Goal: Task Accomplishment & Management: Manage account settings

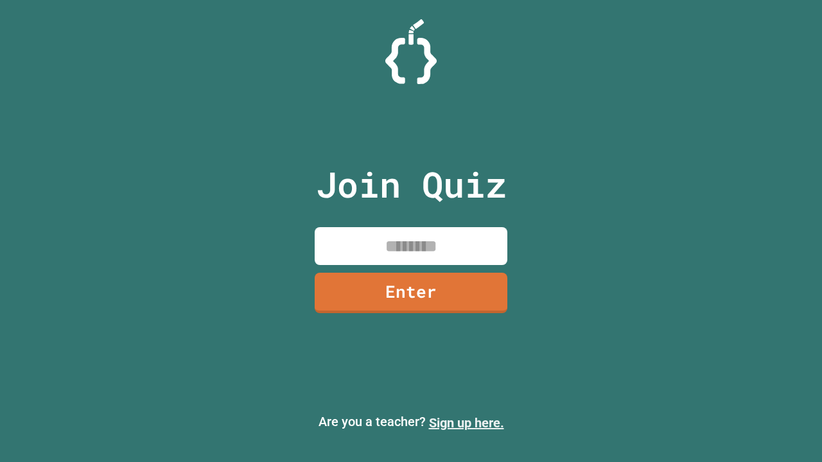
click at [466, 423] on link "Sign up here." at bounding box center [466, 422] width 75 height 15
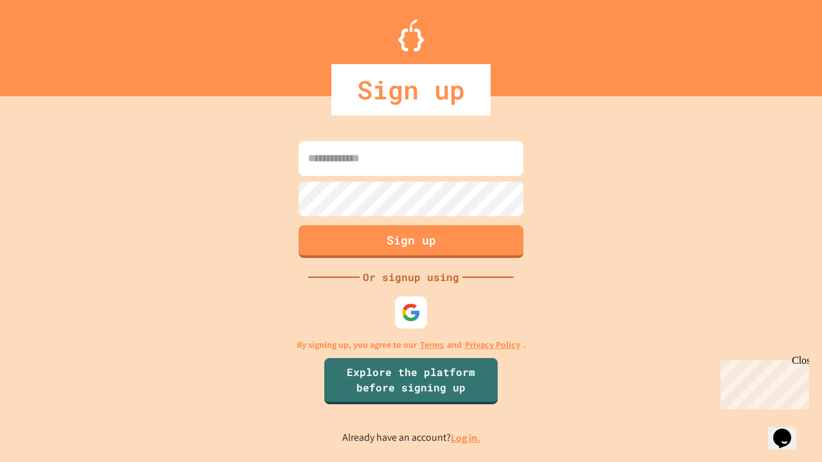
click at [466, 438] on link "Log in." at bounding box center [466, 437] width 30 height 13
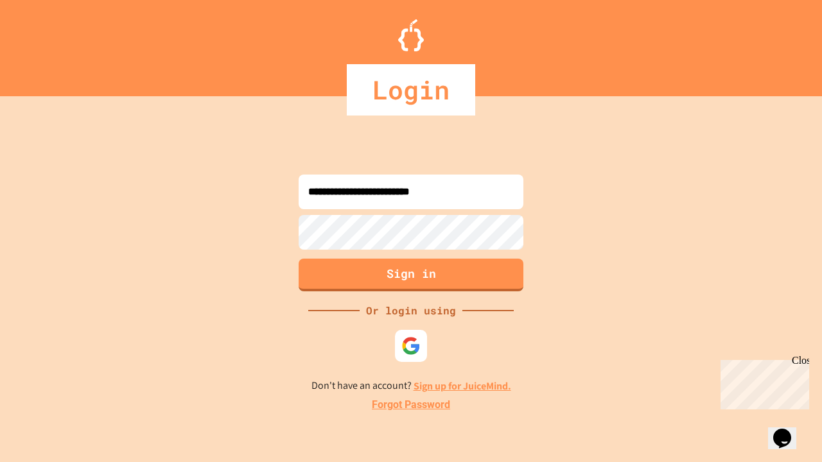
type input "**********"
